Goal: Task Accomplishment & Management: Use online tool/utility

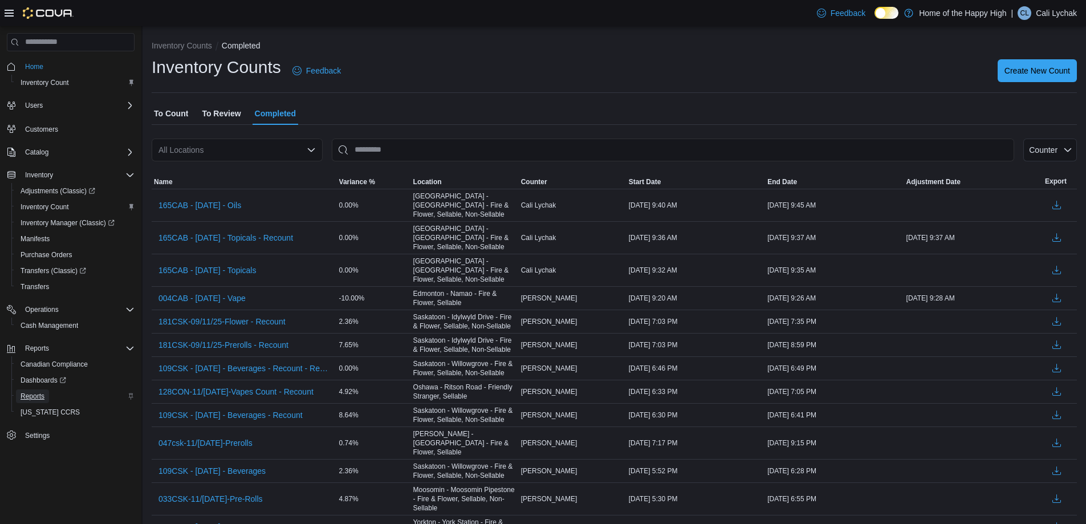
click at [35, 394] on span "Reports" at bounding box center [33, 396] width 24 height 9
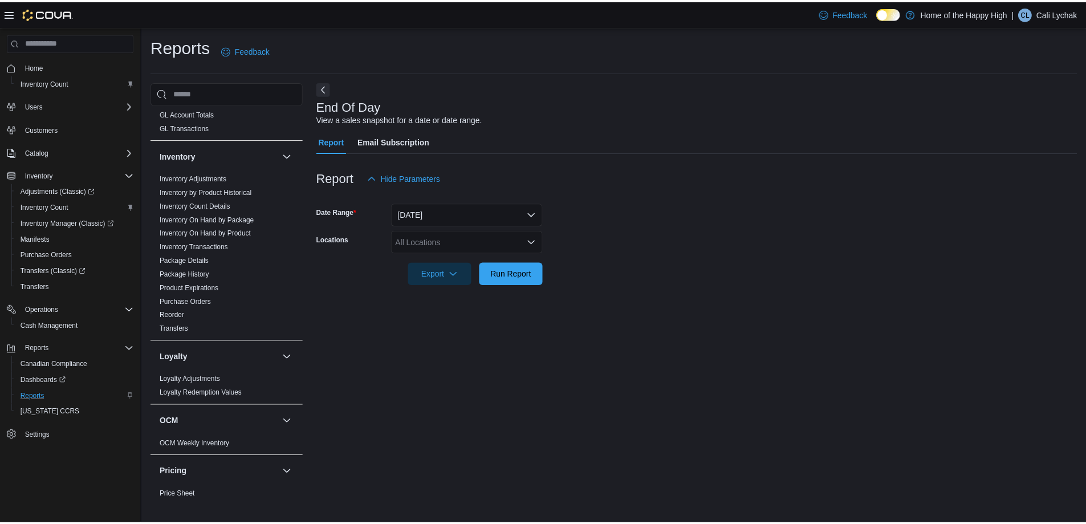
scroll to position [285, 0]
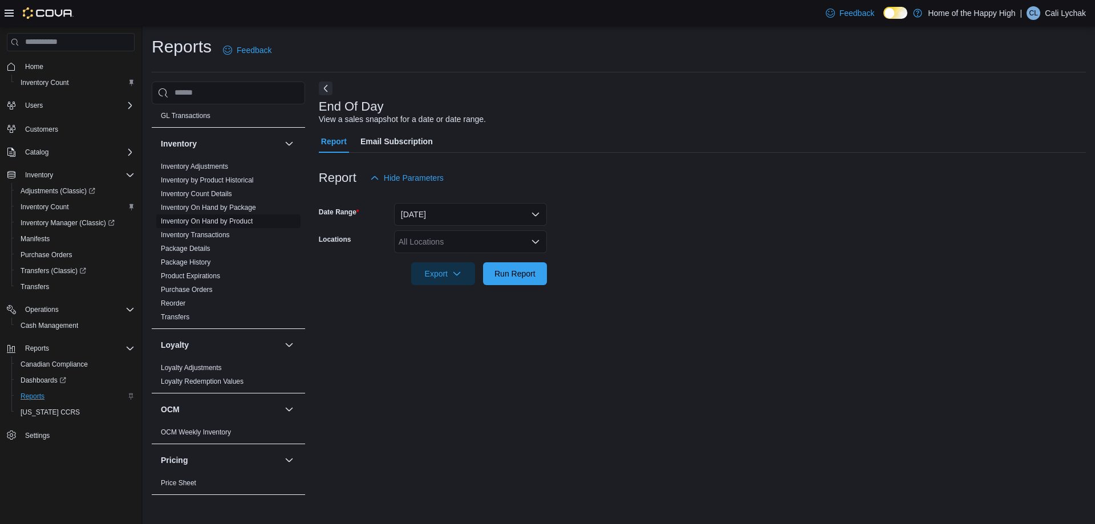
click at [219, 217] on link "Inventory On Hand by Product" at bounding box center [207, 221] width 92 height 8
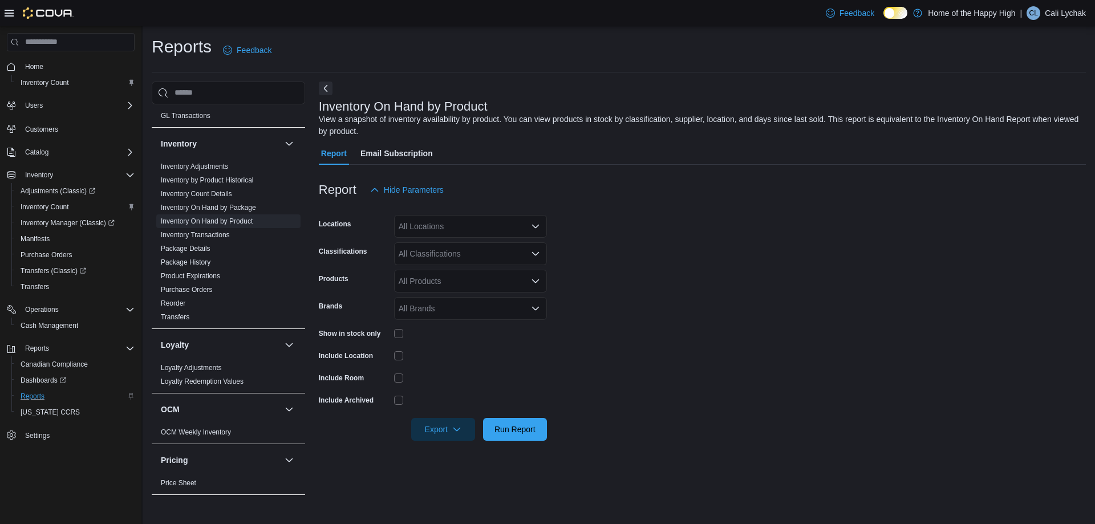
click at [411, 228] on div "All Locations" at bounding box center [470, 226] width 153 height 23
type input "****"
click at [411, 247] on div "[GEOGRAPHIC_DATA] - [GEOGRAPHIC_DATA] - Fire & Flower" at bounding box center [470, 245] width 139 height 11
click at [595, 230] on form "Locations [GEOGRAPHIC_DATA] - [GEOGRAPHIC_DATA] - Fire & Flower Classifications…" at bounding box center [702, 320] width 767 height 239
click at [478, 258] on div "All Classifications" at bounding box center [470, 253] width 153 height 23
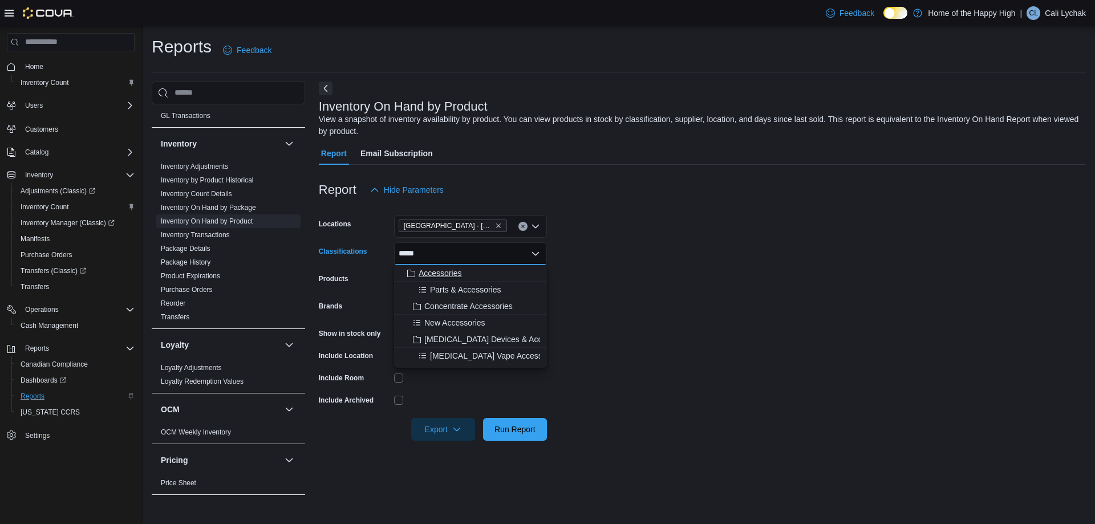
type input "*****"
click at [469, 274] on div "Accessories" at bounding box center [470, 272] width 139 height 11
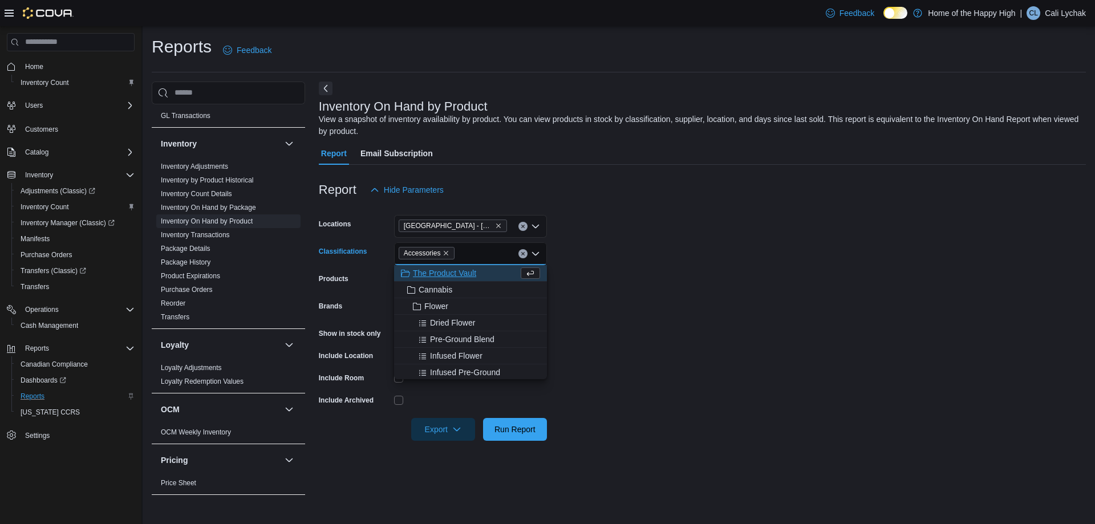
click at [553, 267] on form "Locations [GEOGRAPHIC_DATA] - [GEOGRAPHIC_DATA] - Fire & Flower Classifications…" at bounding box center [702, 320] width 767 height 239
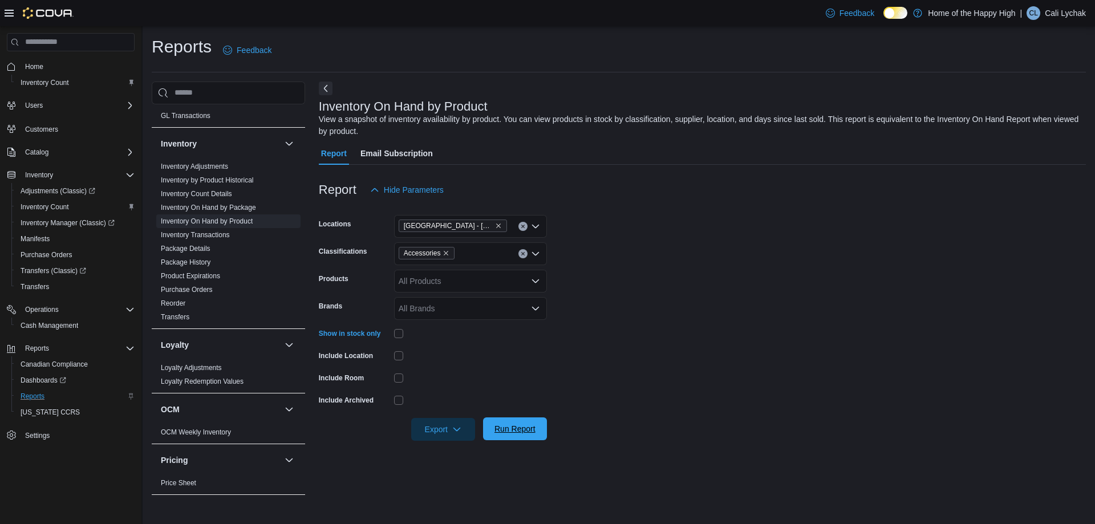
click at [510, 436] on span "Run Report" at bounding box center [515, 428] width 50 height 23
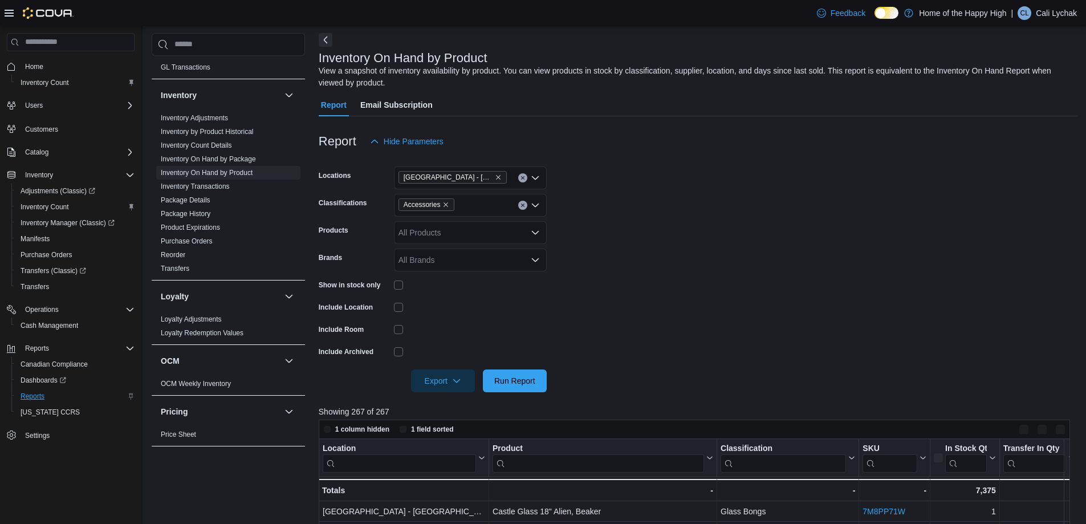
scroll to position [114, 0]
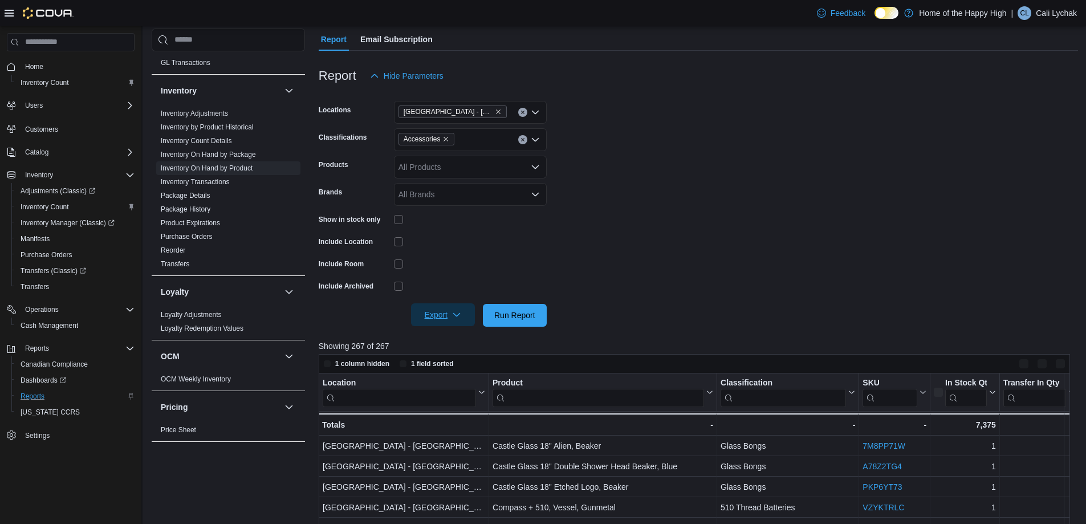
click at [457, 312] on icon "button" at bounding box center [456, 314] width 9 height 9
click at [453, 336] on span "Export to Excel" at bounding box center [444, 338] width 51 height 9
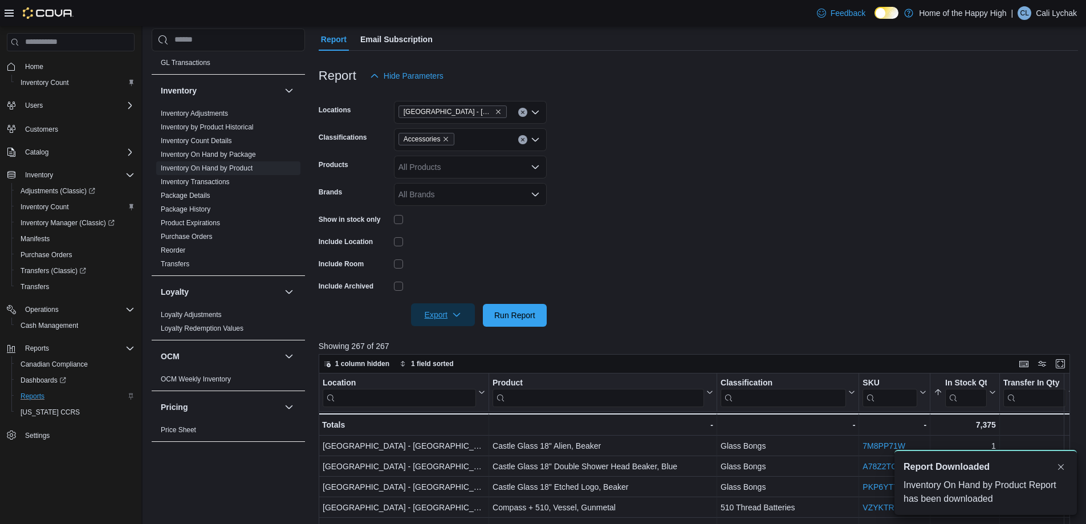
scroll to position [0, 0]
